Goal: Information Seeking & Learning: Learn about a topic

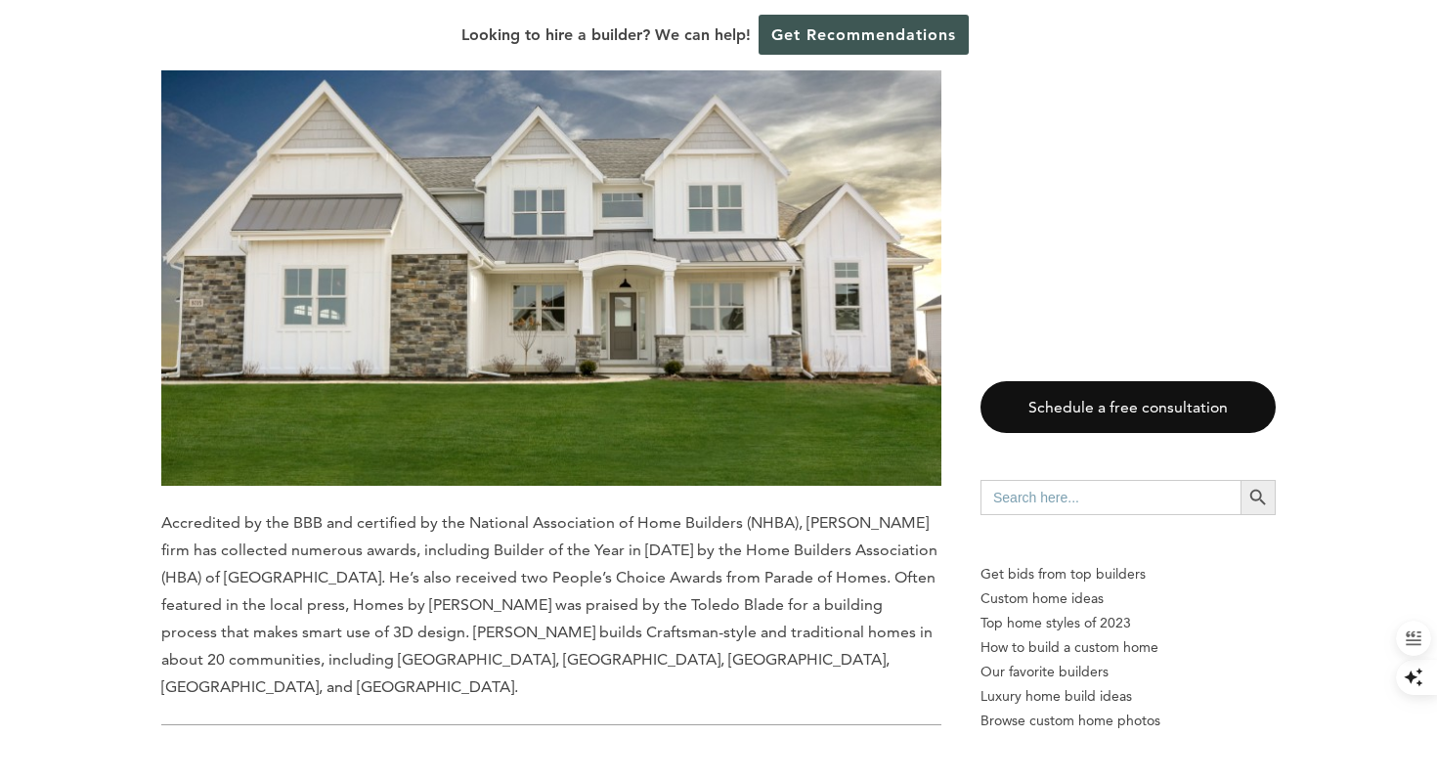
scroll to position [1964, 0]
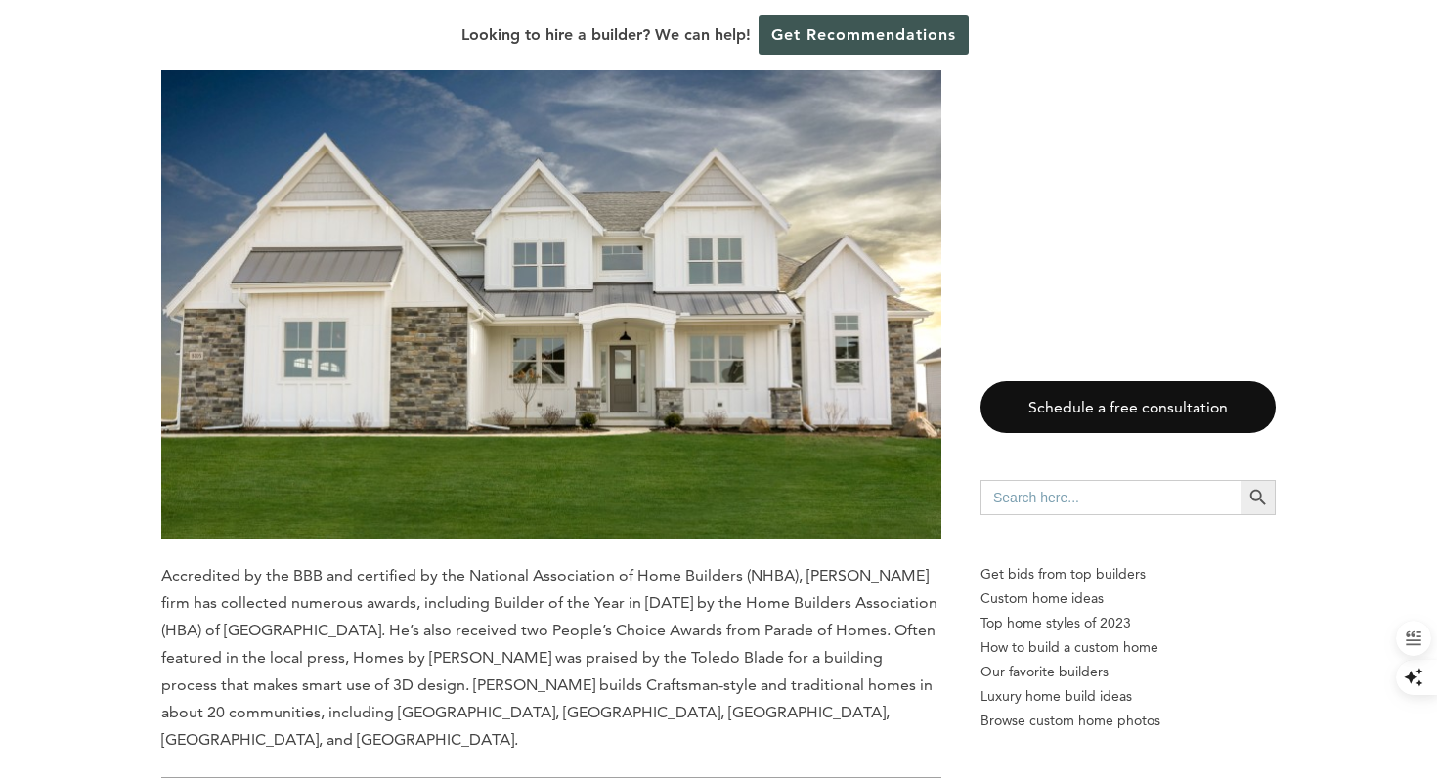
click at [772, 322] on img at bounding box center [551, 280] width 780 height 520
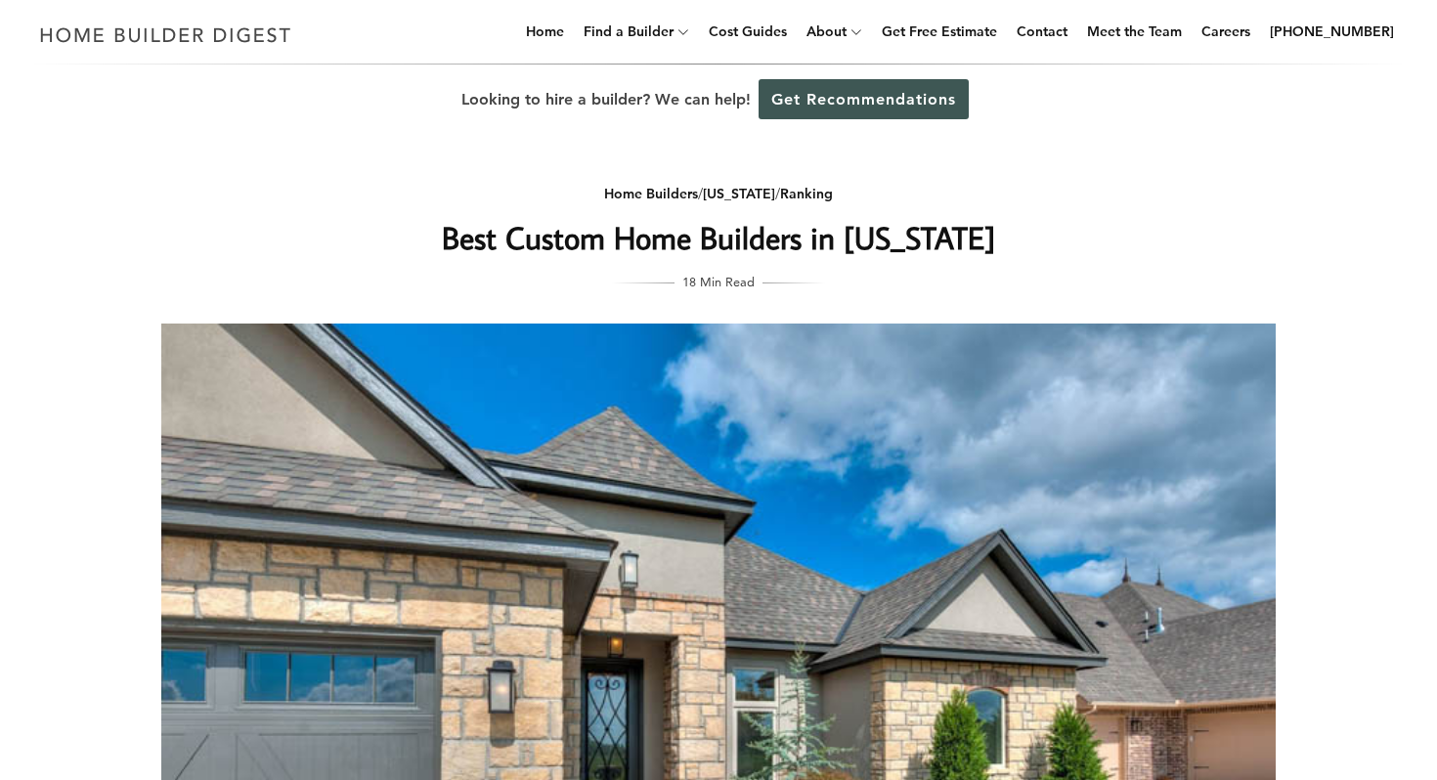
scroll to position [5, 0]
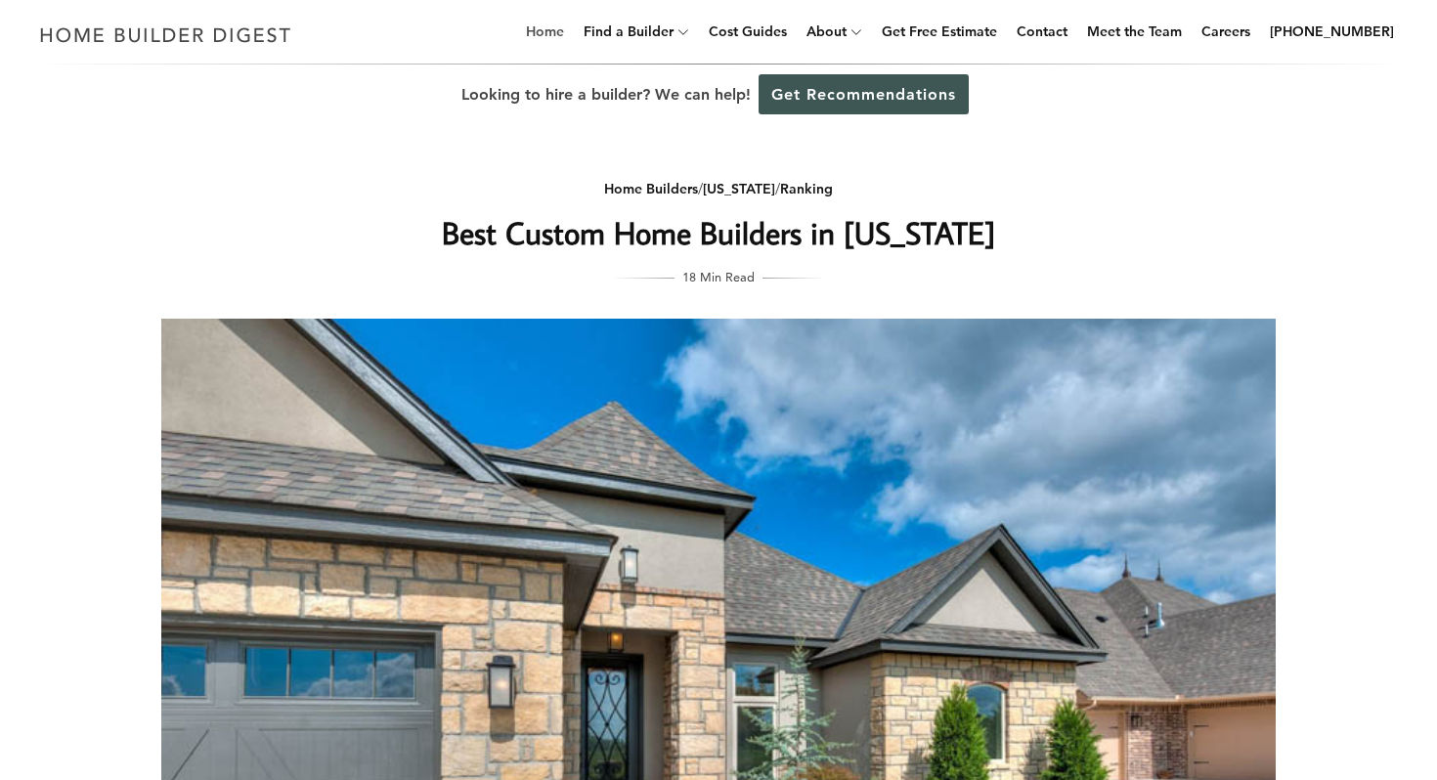
click at [557, 30] on link "Home" at bounding box center [545, 31] width 54 height 63
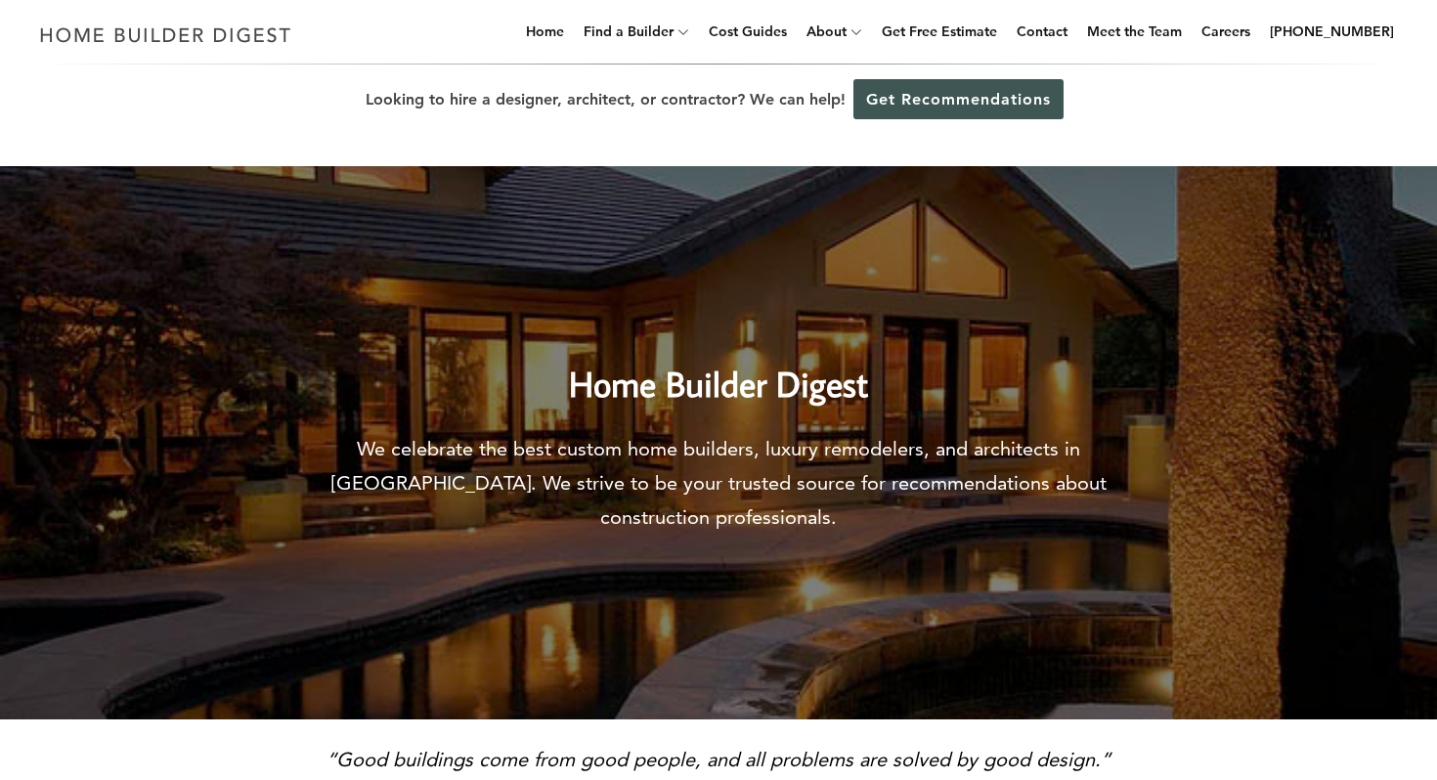
click at [871, 416] on div "Home Builder Digest We celebrate the best custom home builders, luxury remodele…" at bounding box center [718, 429] width 831 height 212
click at [1087, 337] on h2 "Home Builder Digest" at bounding box center [718, 367] width 831 height 88
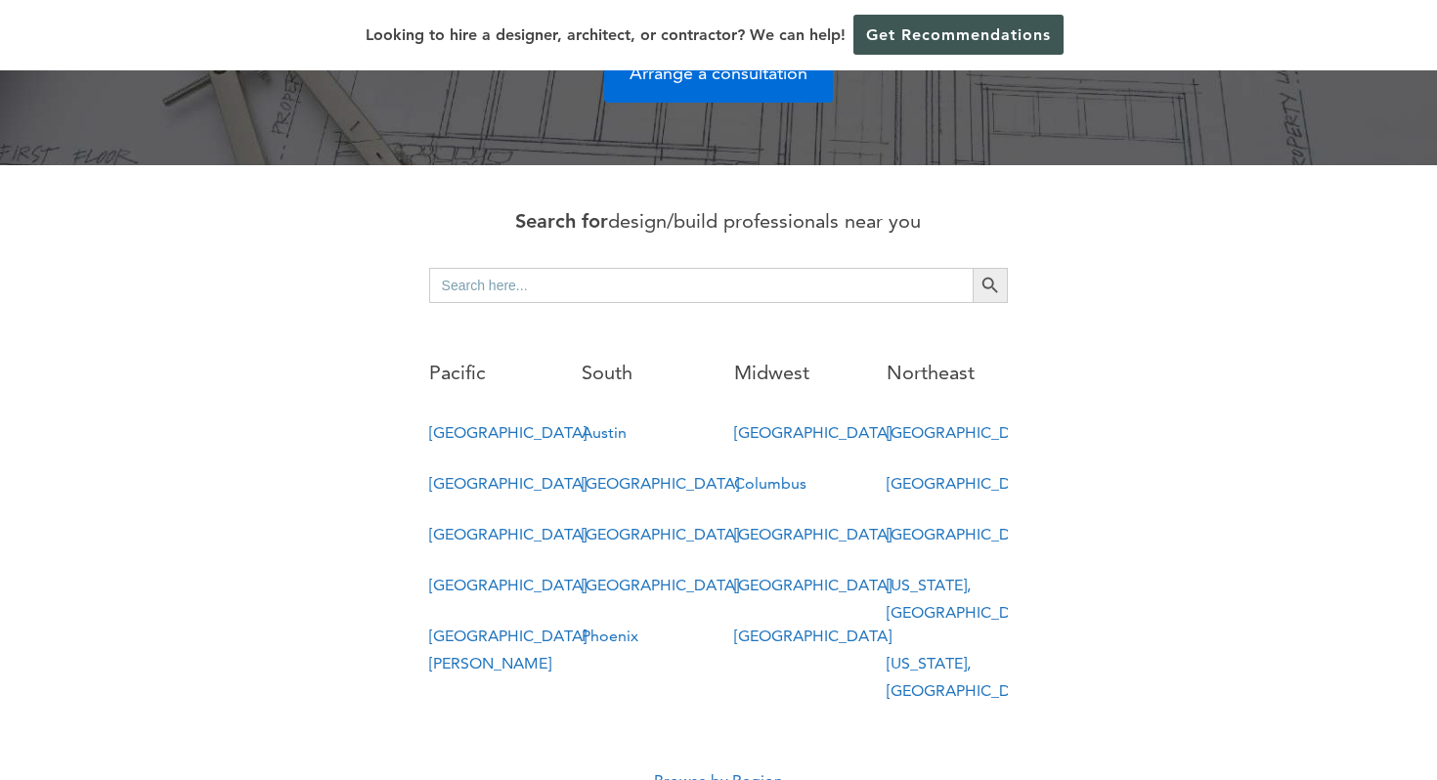
scroll to position [936, 0]
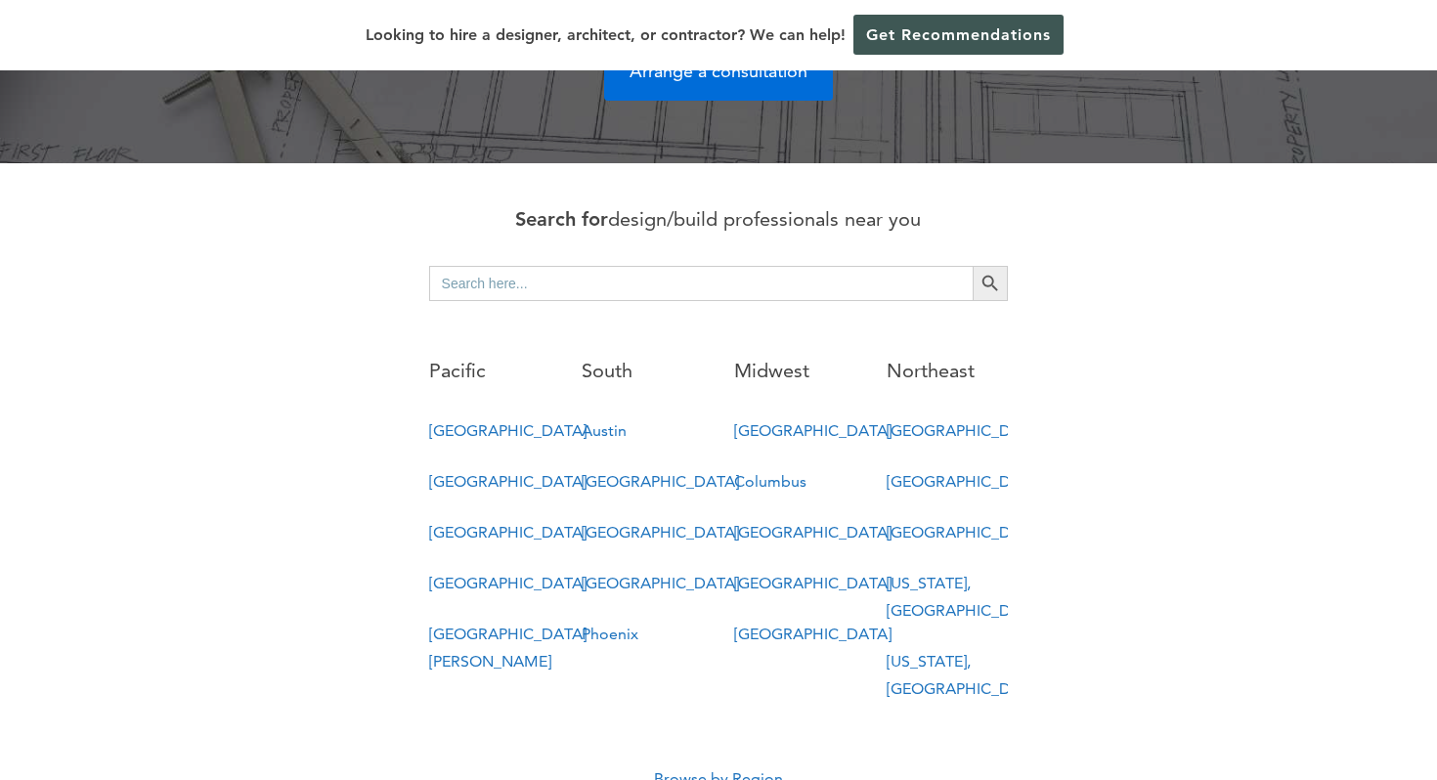
click at [792, 472] on link "Columbus" at bounding box center [770, 481] width 72 height 19
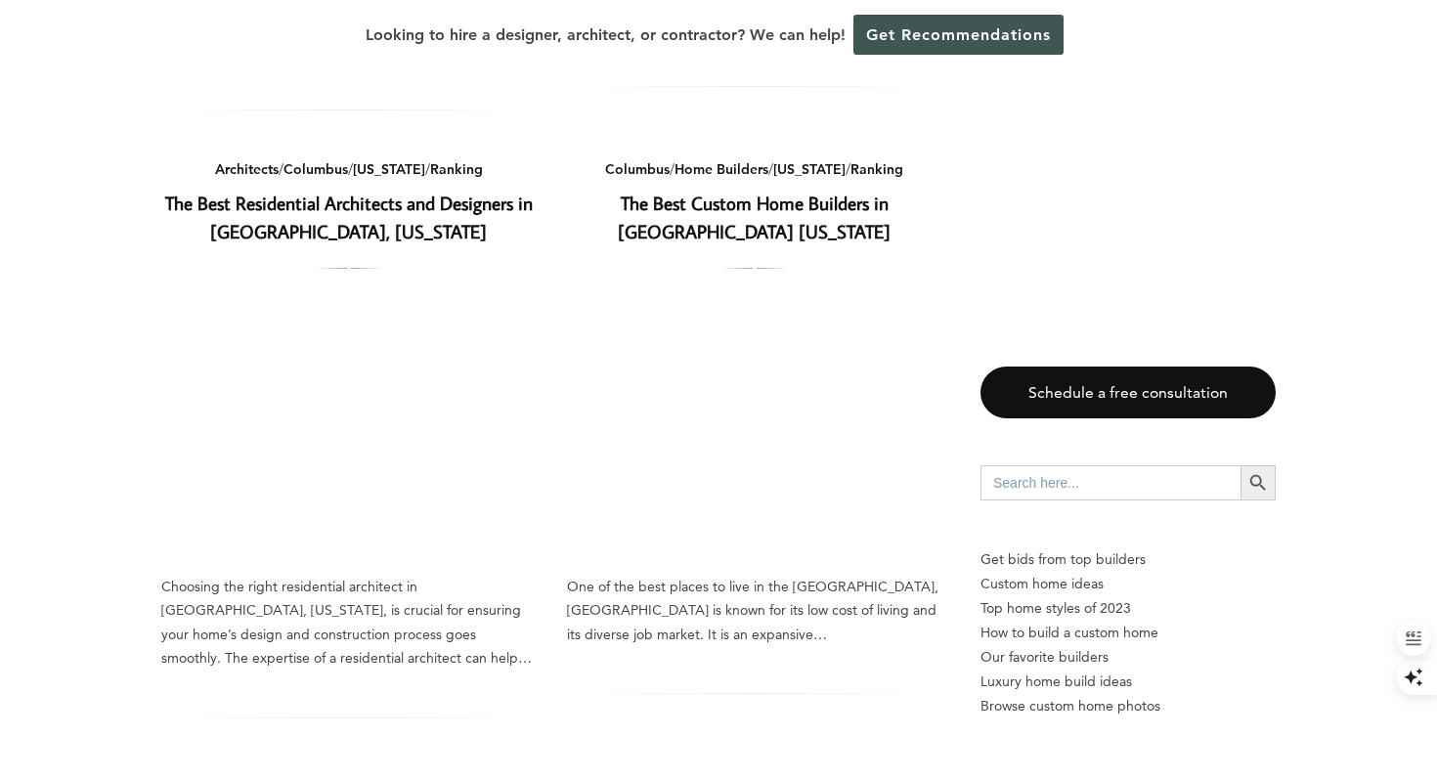
scroll to position [1973, 0]
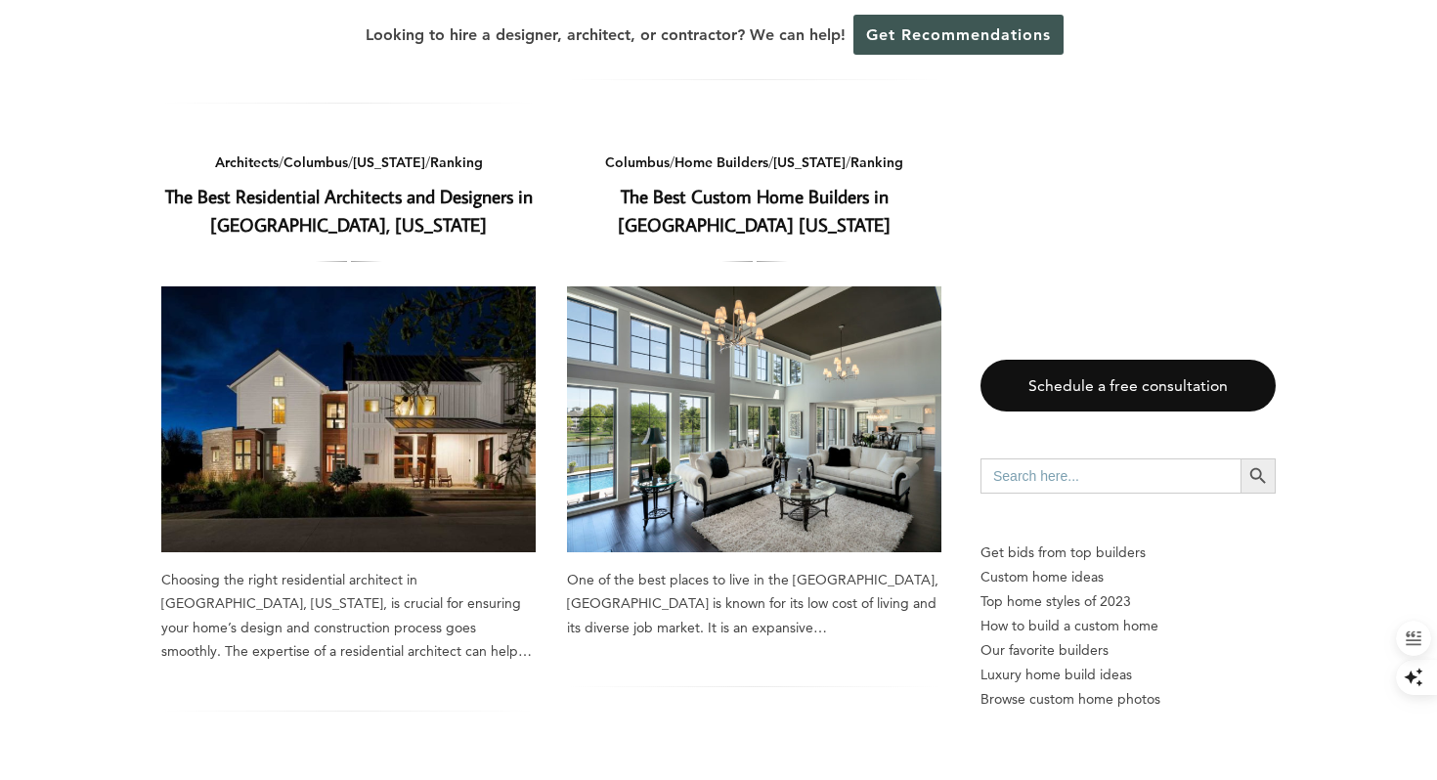
click at [718, 471] on img at bounding box center [754, 419] width 374 height 266
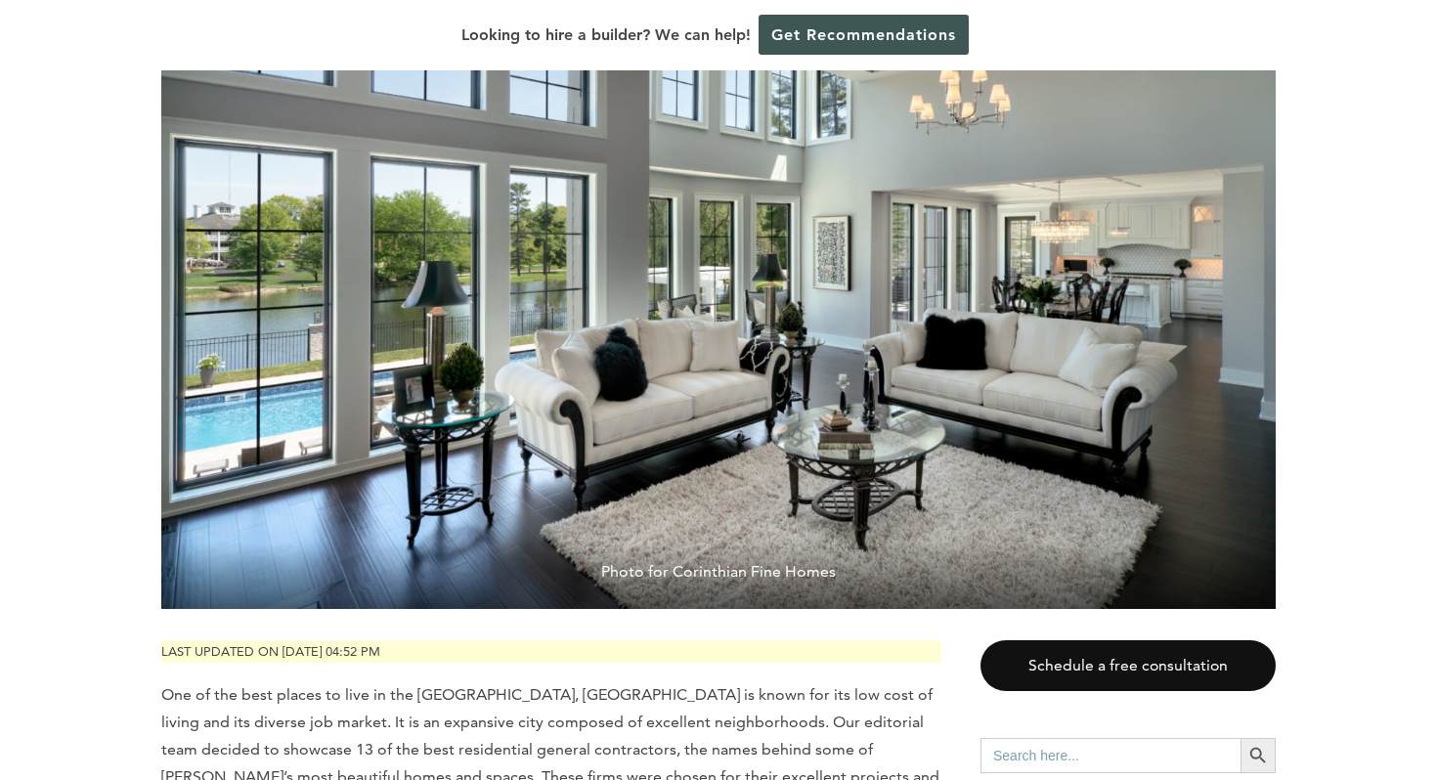
scroll to position [429, 0]
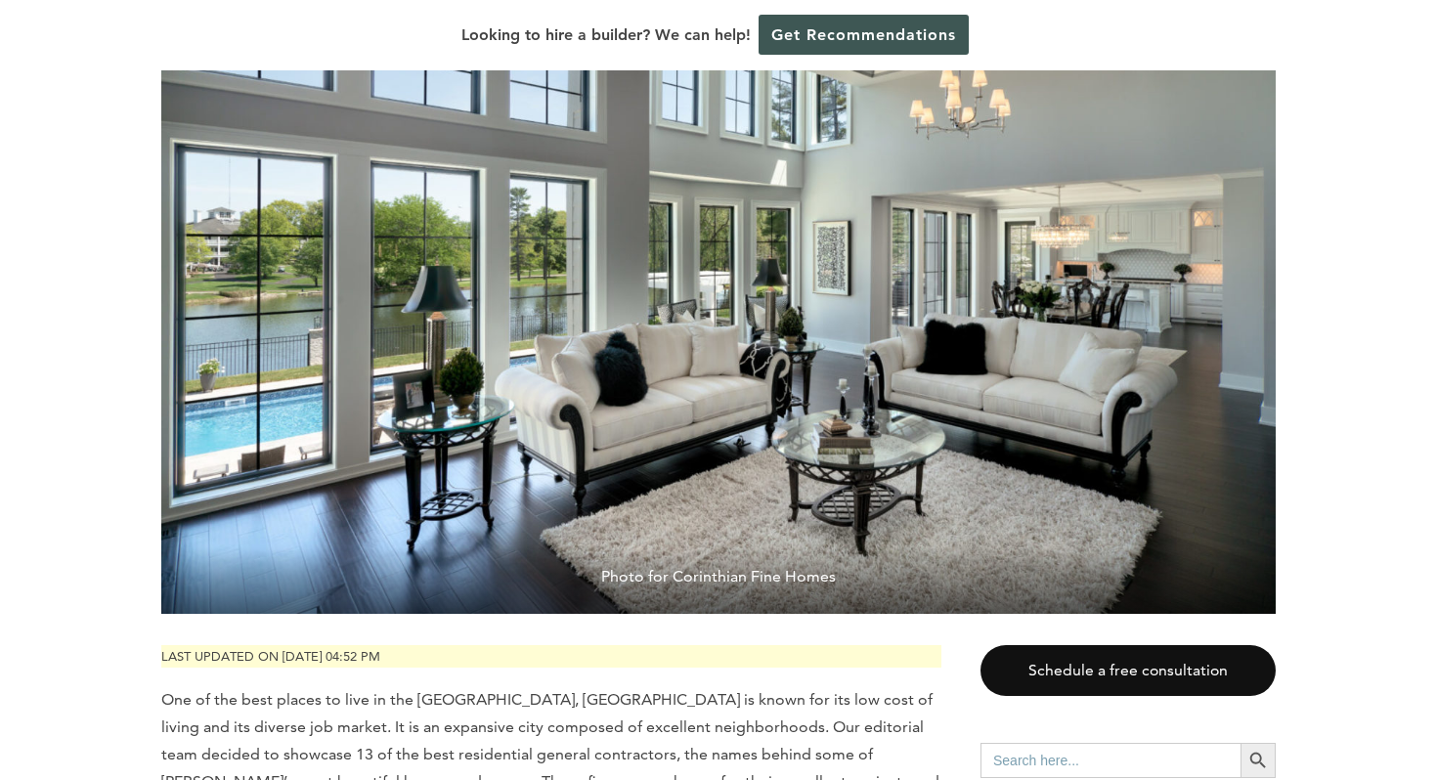
click at [781, 399] on img at bounding box center [718, 242] width 1115 height 743
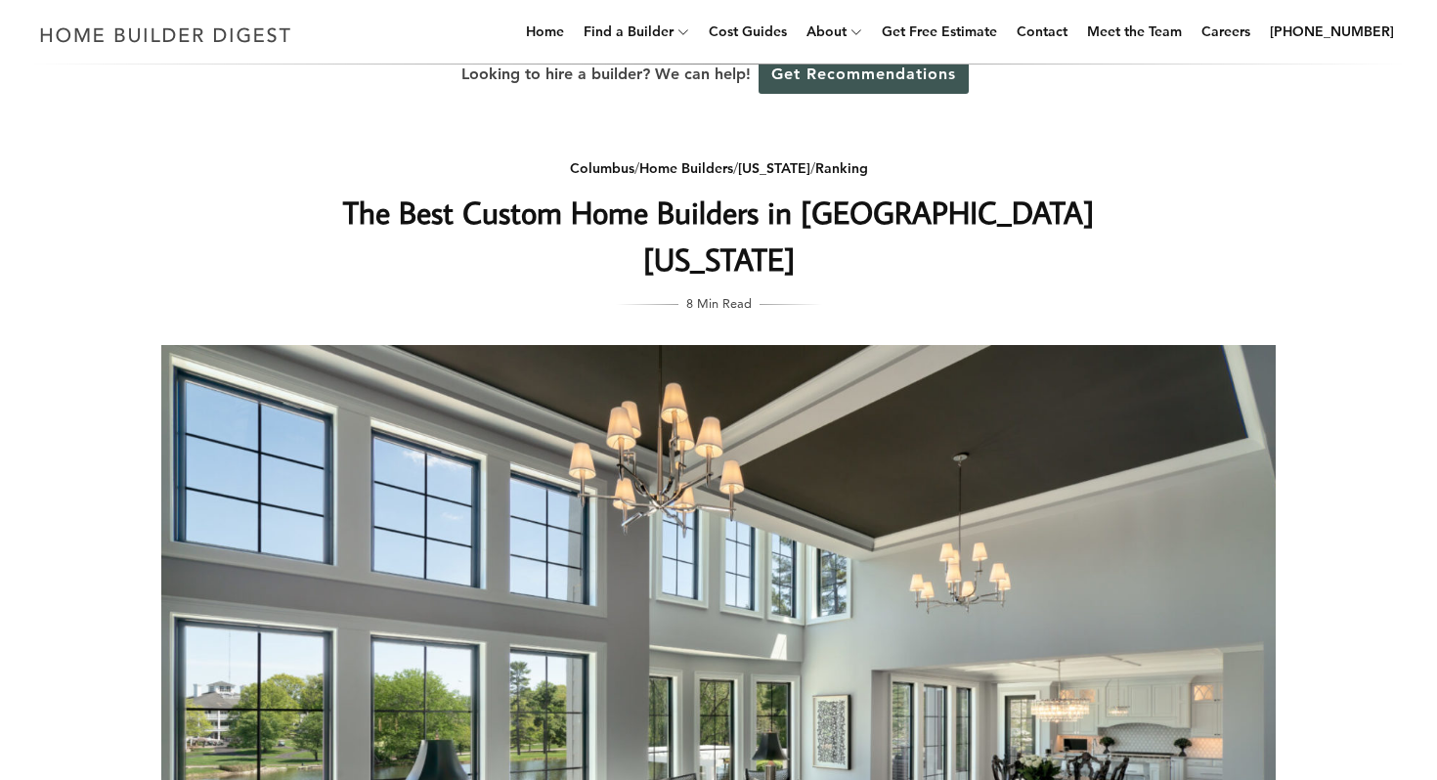
scroll to position [0, 0]
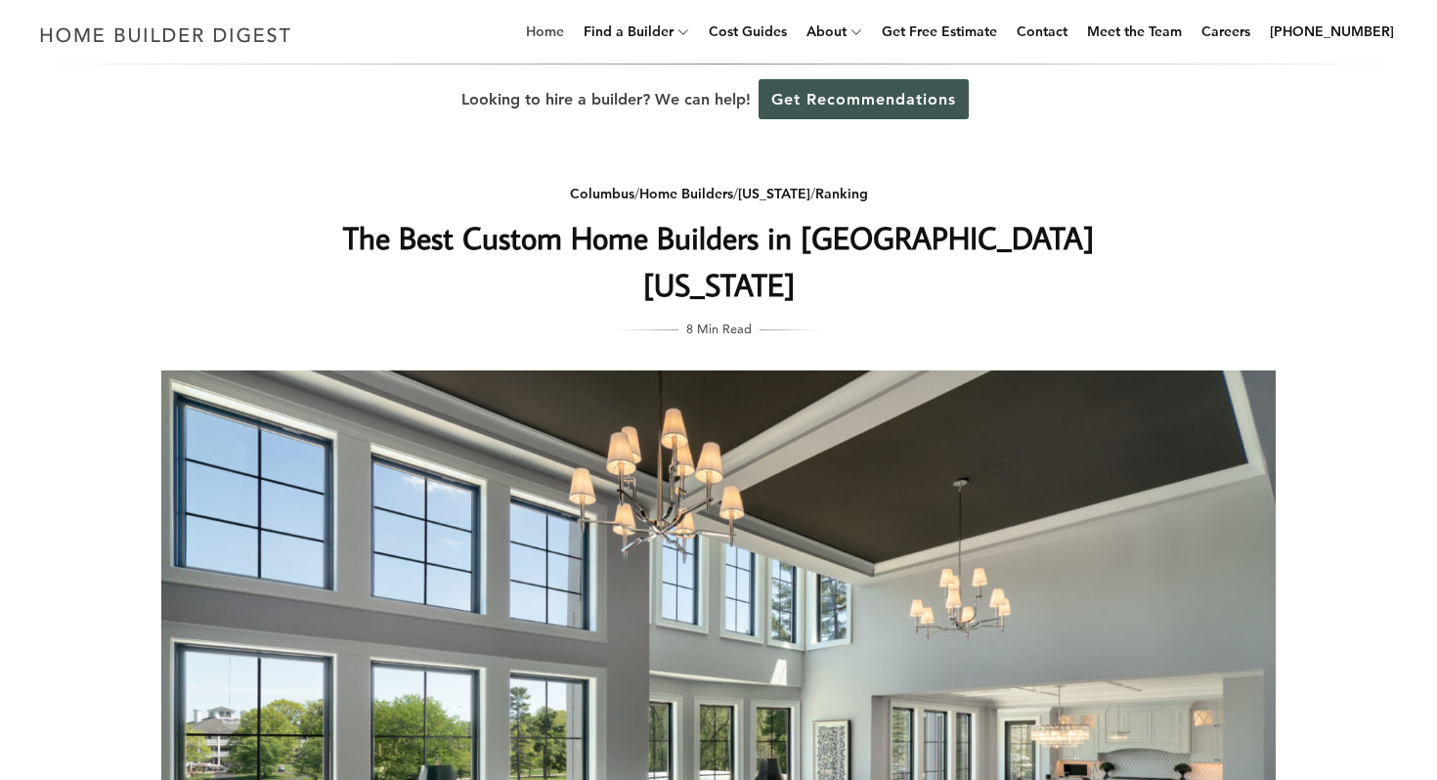
click at [564, 33] on link "Home" at bounding box center [545, 31] width 54 height 63
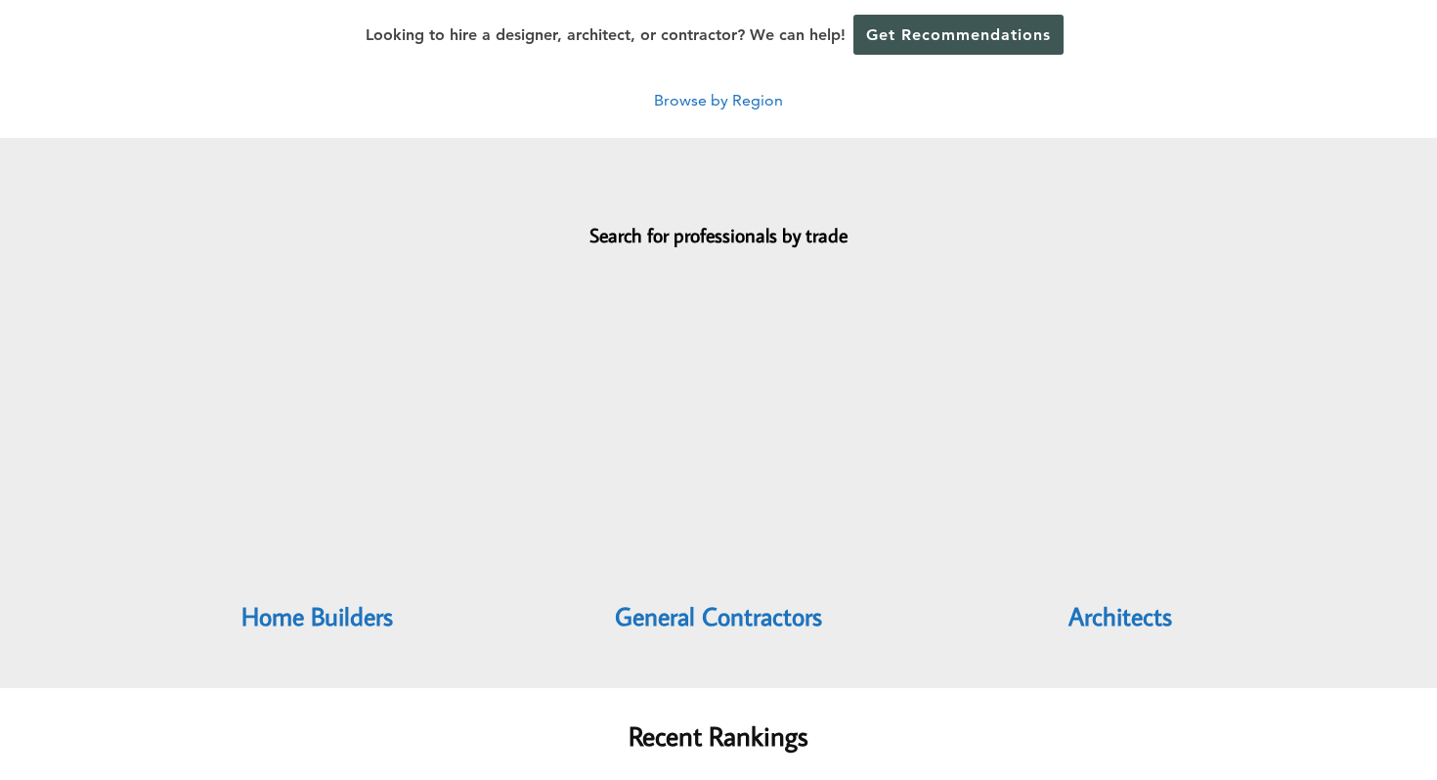
scroll to position [1641, 0]
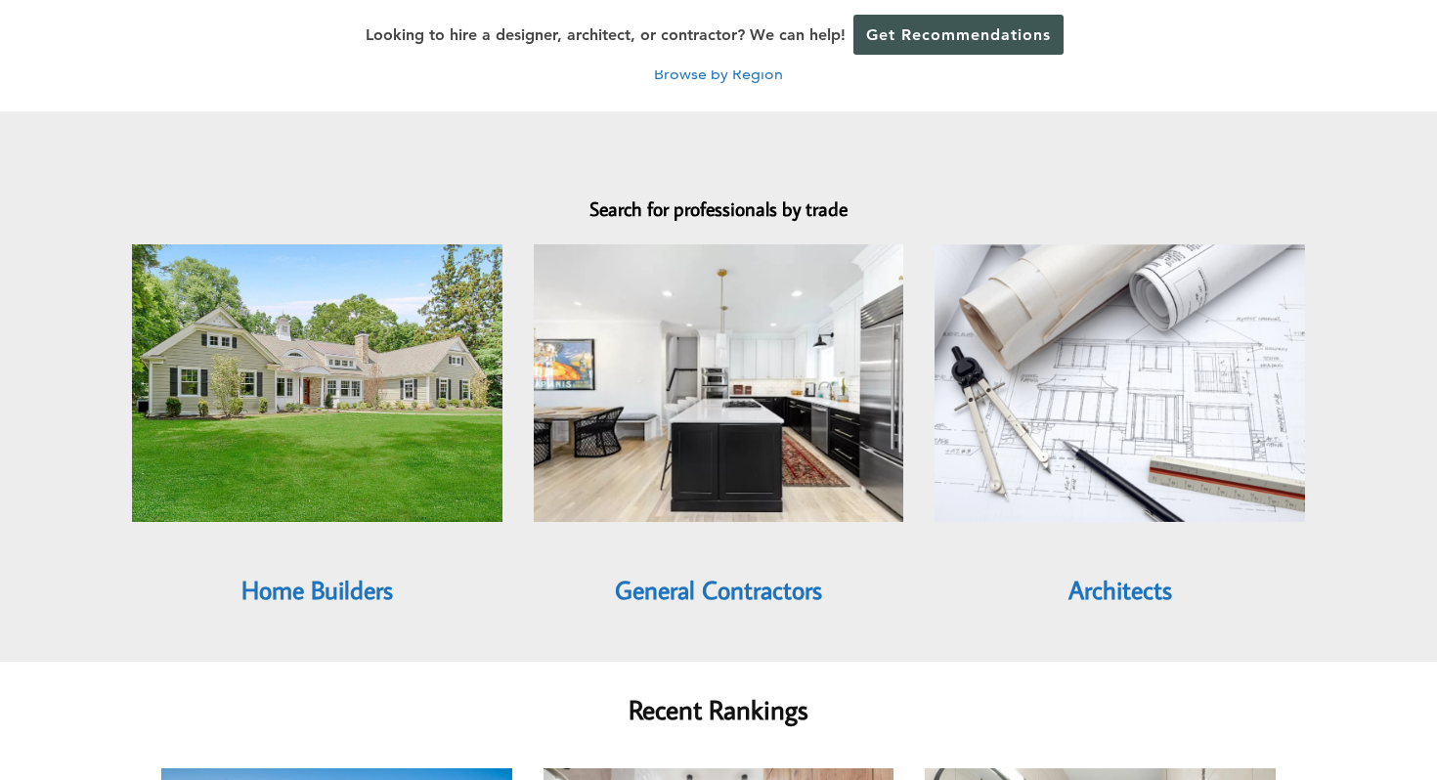
click at [369, 573] on link "Home Builders" at bounding box center [317, 589] width 152 height 33
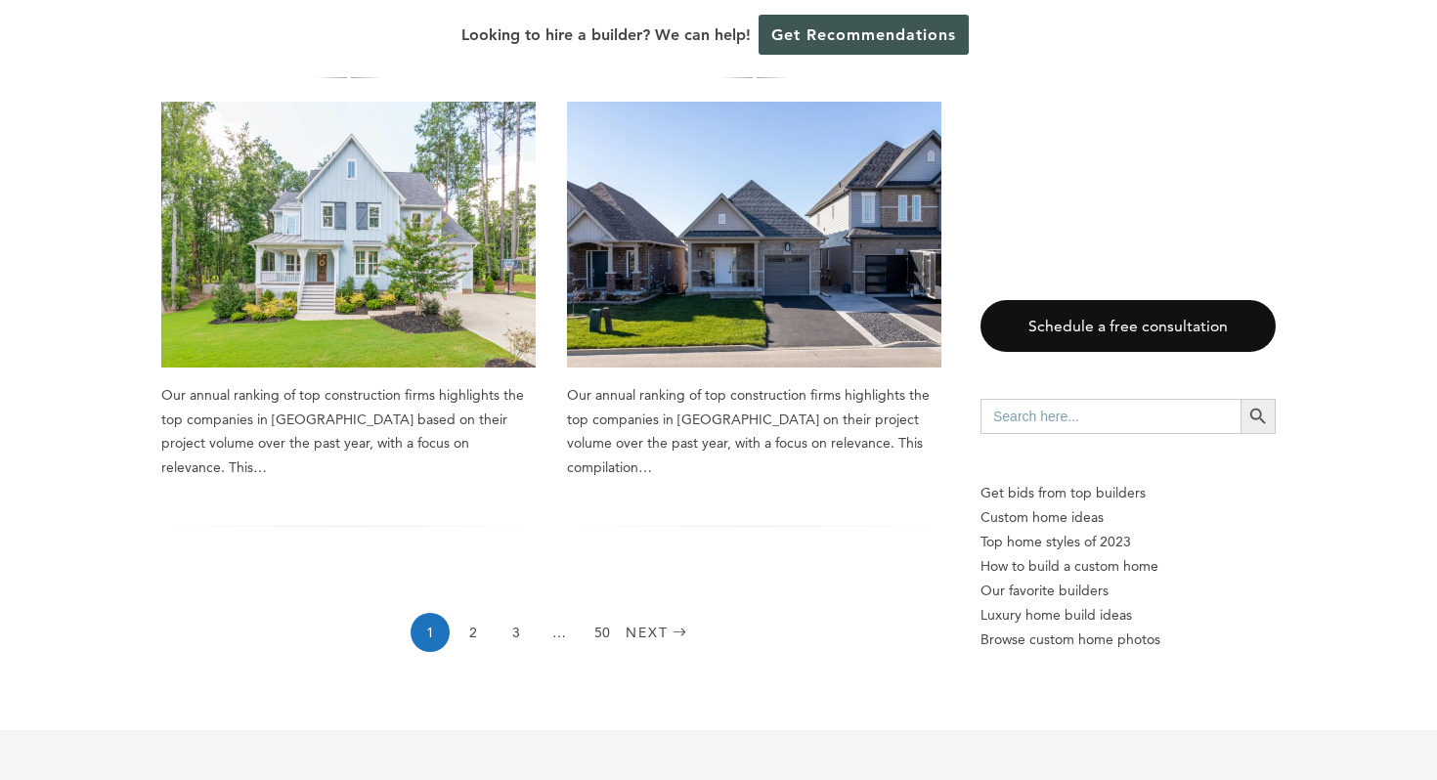
scroll to position [2766, 0]
click at [470, 612] on link "2" at bounding box center [473, 631] width 39 height 39
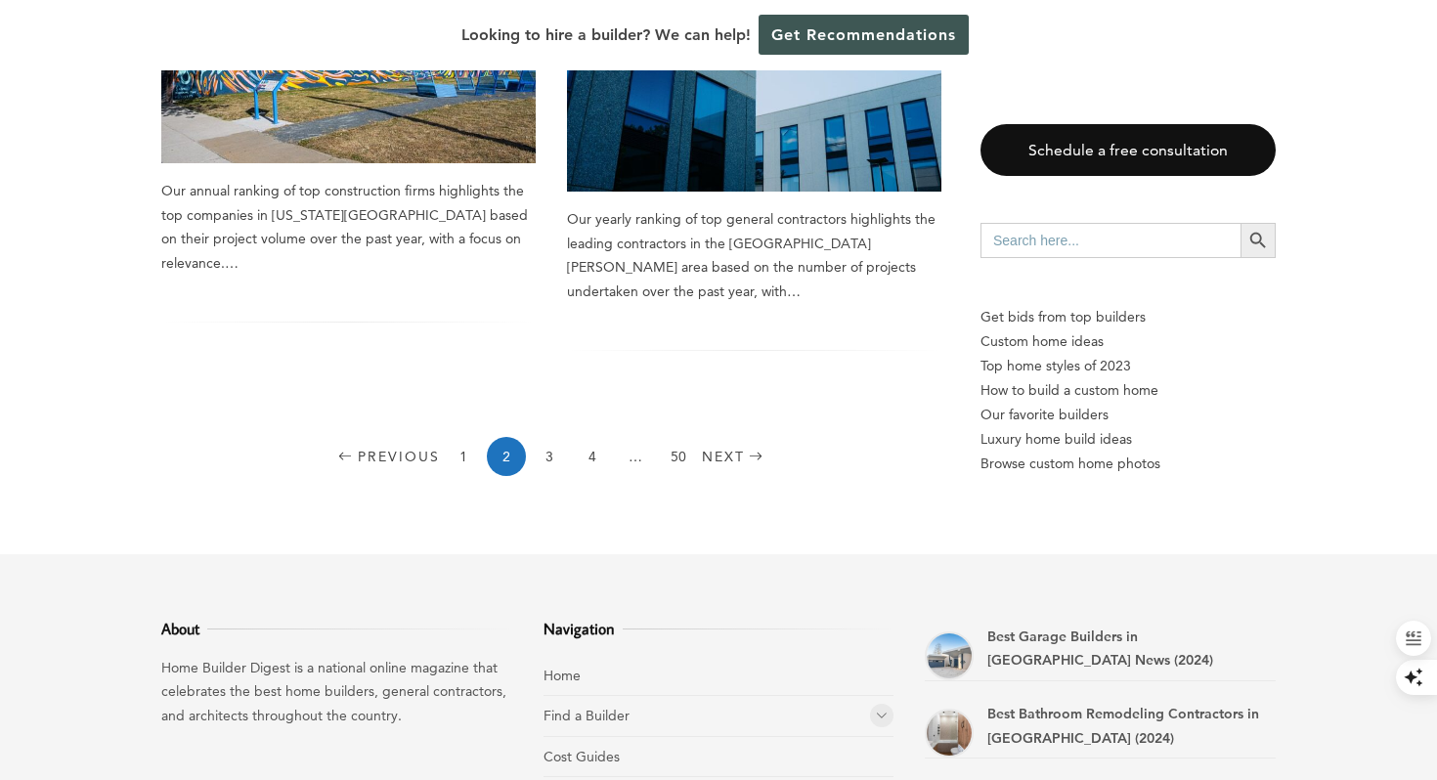
scroll to position [2995, 0]
